Goal: Information Seeking & Learning: Find specific fact

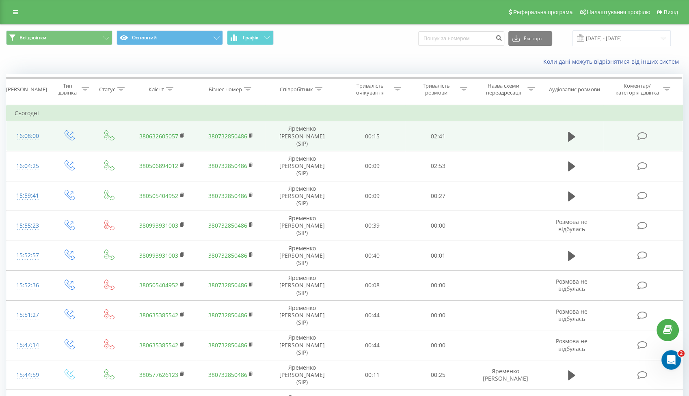
click at [346, 126] on td "00:15" at bounding box center [372, 136] width 66 height 30
click at [578, 131] on td at bounding box center [571, 136] width 63 height 30
click at [574, 132] on icon at bounding box center [571, 136] width 7 height 11
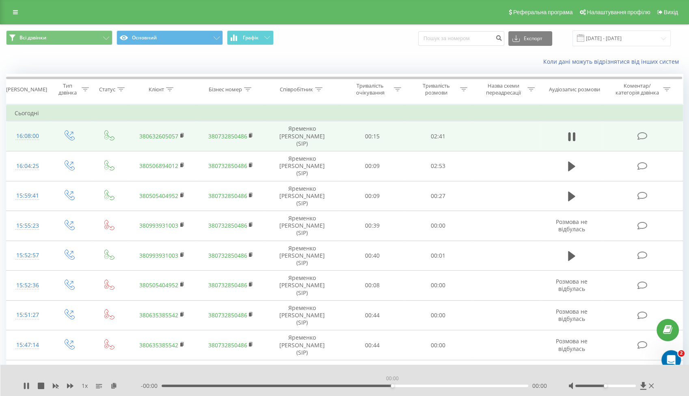
click at [391, 385] on div "00:00" at bounding box center [345, 386] width 367 height 2
drag, startPoint x: 358, startPoint y: 385, endPoint x: 365, endPoint y: 387, distance: 6.8
click at [364, 386] on div "01:27" at bounding box center [345, 386] width 367 height 2
click at [387, 386] on div "01:31" at bounding box center [345, 386] width 367 height 2
click at [385, 388] on div "- 01:00 01:41 01:41" at bounding box center [344, 386] width 407 height 8
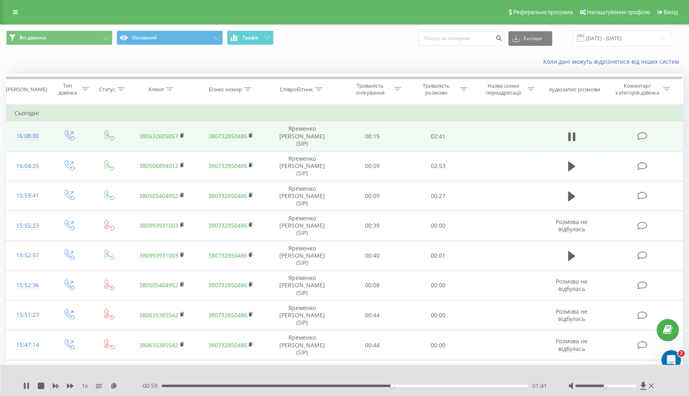
click at [383, 386] on div "01:41" at bounding box center [345, 386] width 367 height 2
click at [576, 49] on div "Всі дзвінки Основний Графік Експорт .csv .xls .xlsx [DATE] - [DATE]" at bounding box center [344, 38] width 688 height 27
click at [676, 53] on div "Коли дані можуть відрізнятися вiд інших систем" at bounding box center [344, 61] width 688 height 19
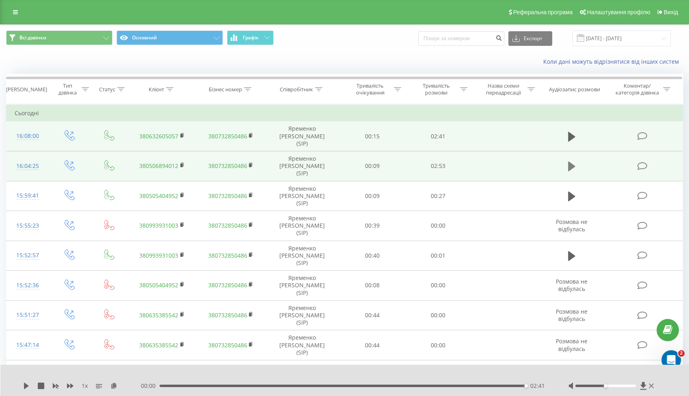
click at [570, 162] on icon at bounding box center [571, 167] width 7 height 10
click at [117, 389] on div "1 x" at bounding box center [82, 386] width 118 height 8
click at [115, 388] on icon at bounding box center [113, 386] width 7 height 6
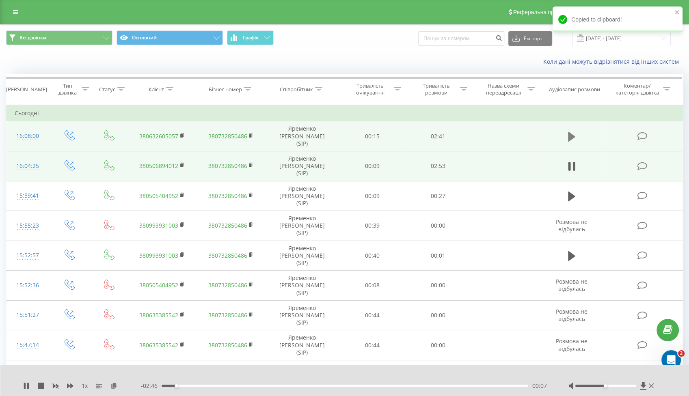
click at [572, 132] on icon at bounding box center [571, 137] width 7 height 10
click at [112, 387] on icon at bounding box center [113, 386] width 7 height 6
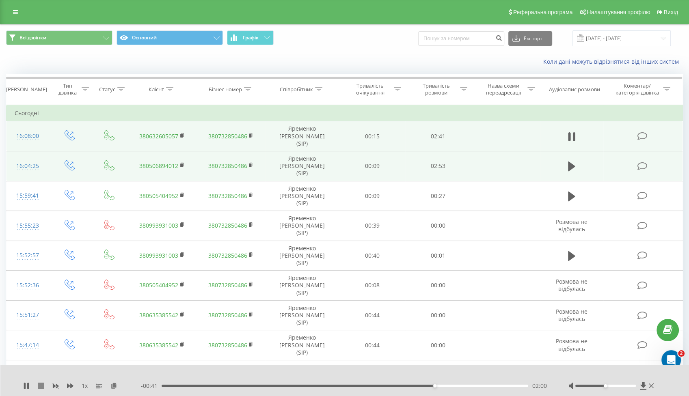
click at [41, 385] on icon at bounding box center [41, 386] width 6 height 6
